Goal: Information Seeking & Learning: Find specific fact

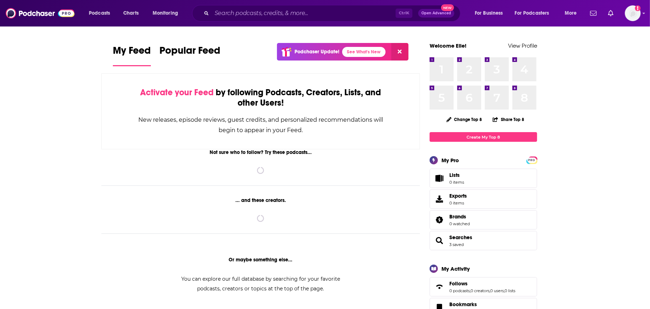
click at [273, 19] on div "Ctrl K Open Advanced New" at bounding box center [326, 13] width 268 height 16
click at [273, 14] on input "Search podcasts, credits, & more..." at bounding box center [304, 13] width 184 height 11
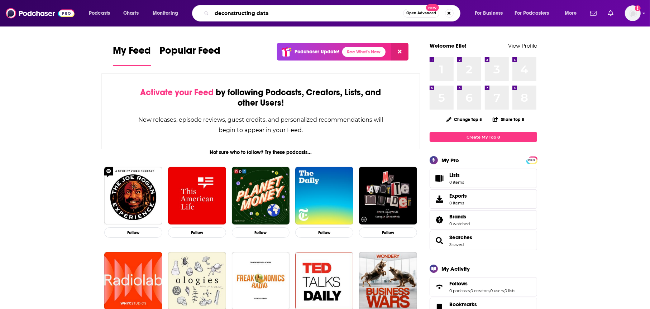
type input "deconstructing data"
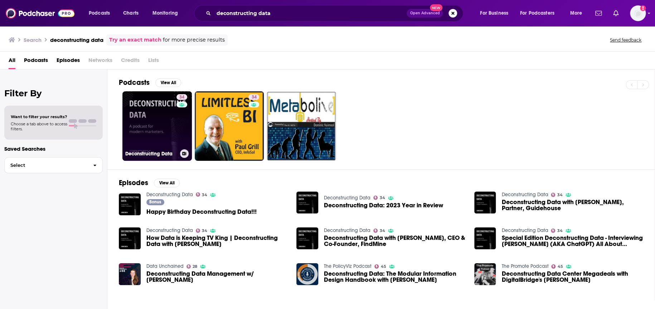
click at [165, 135] on link "34 Deconstructing Data" at bounding box center [156, 125] width 69 height 69
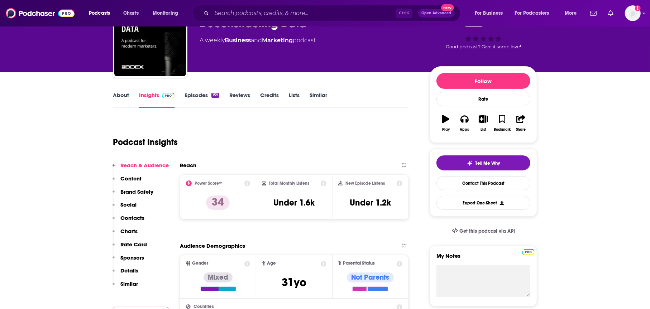
scroll to position [72, 0]
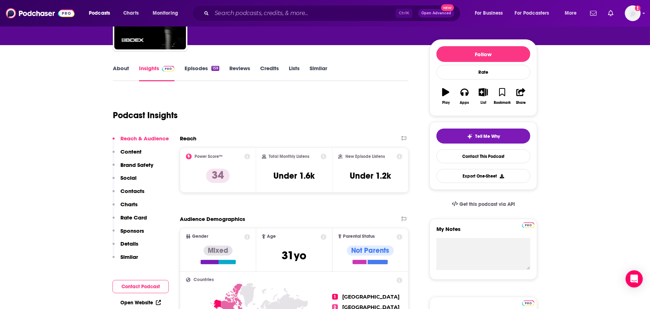
click at [124, 72] on link "About" at bounding box center [121, 73] width 16 height 16
